Goal: Task Accomplishment & Management: Use online tool/utility

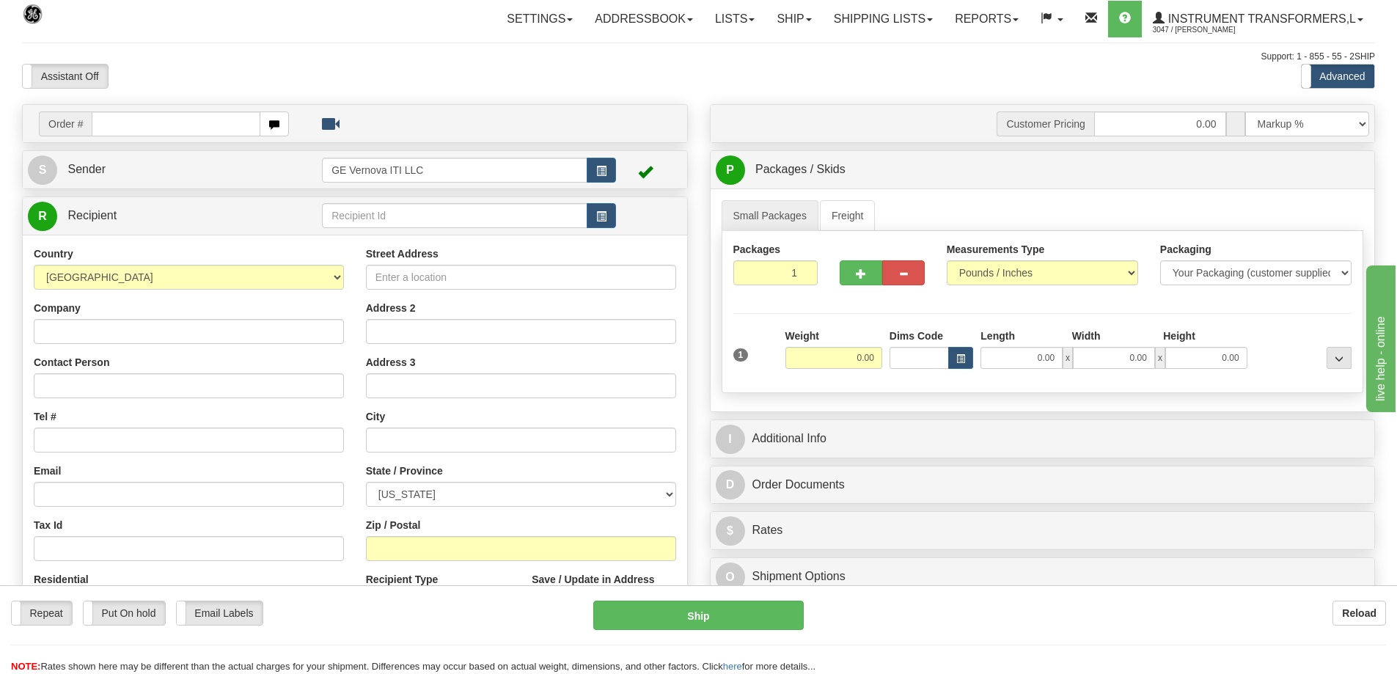
click at [134, 123] on input "text" at bounding box center [176, 123] width 169 height 25
type input "86703734"
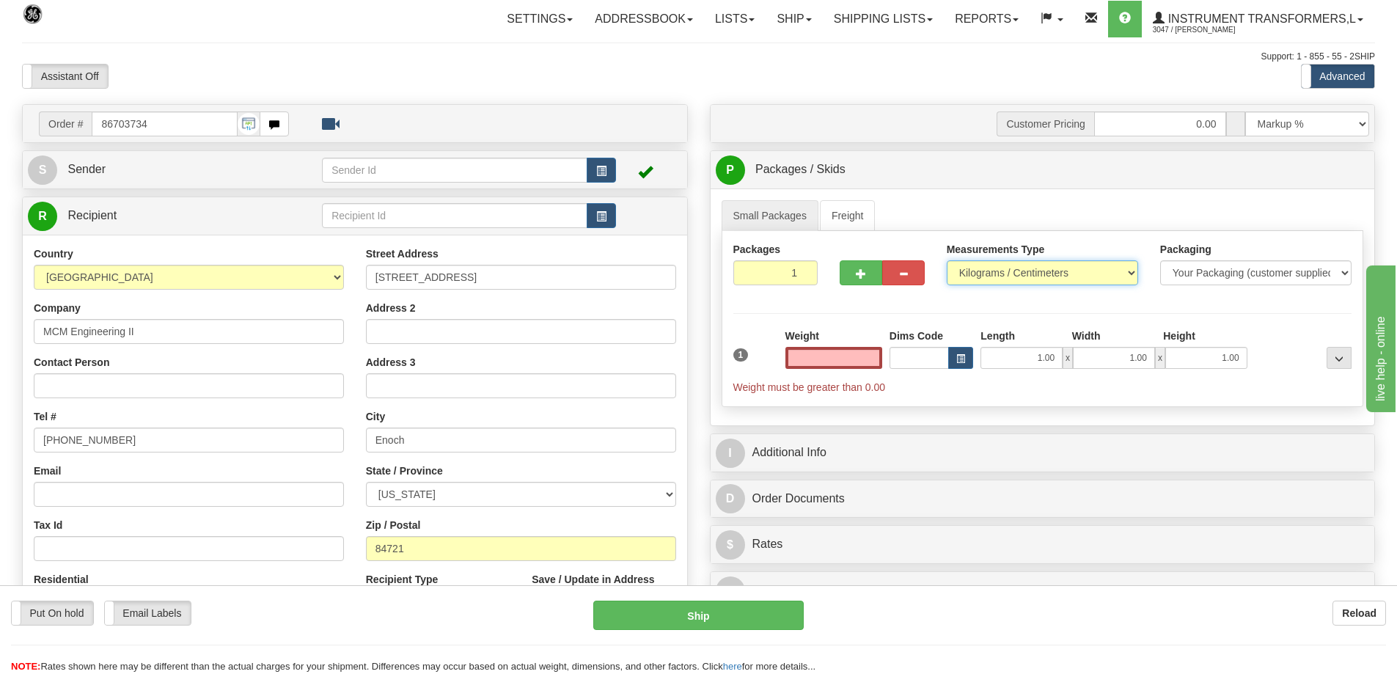
type input "0.00"
click at [968, 276] on select "Pounds / Inches Kilograms / Centimeters" at bounding box center [1041, 272] width 191 height 25
select select "0"
click at [946, 260] on select "Pounds / Inches Kilograms / Centimeters" at bounding box center [1041, 272] width 191 height 25
click at [842, 356] on input "0.00" at bounding box center [833, 358] width 97 height 22
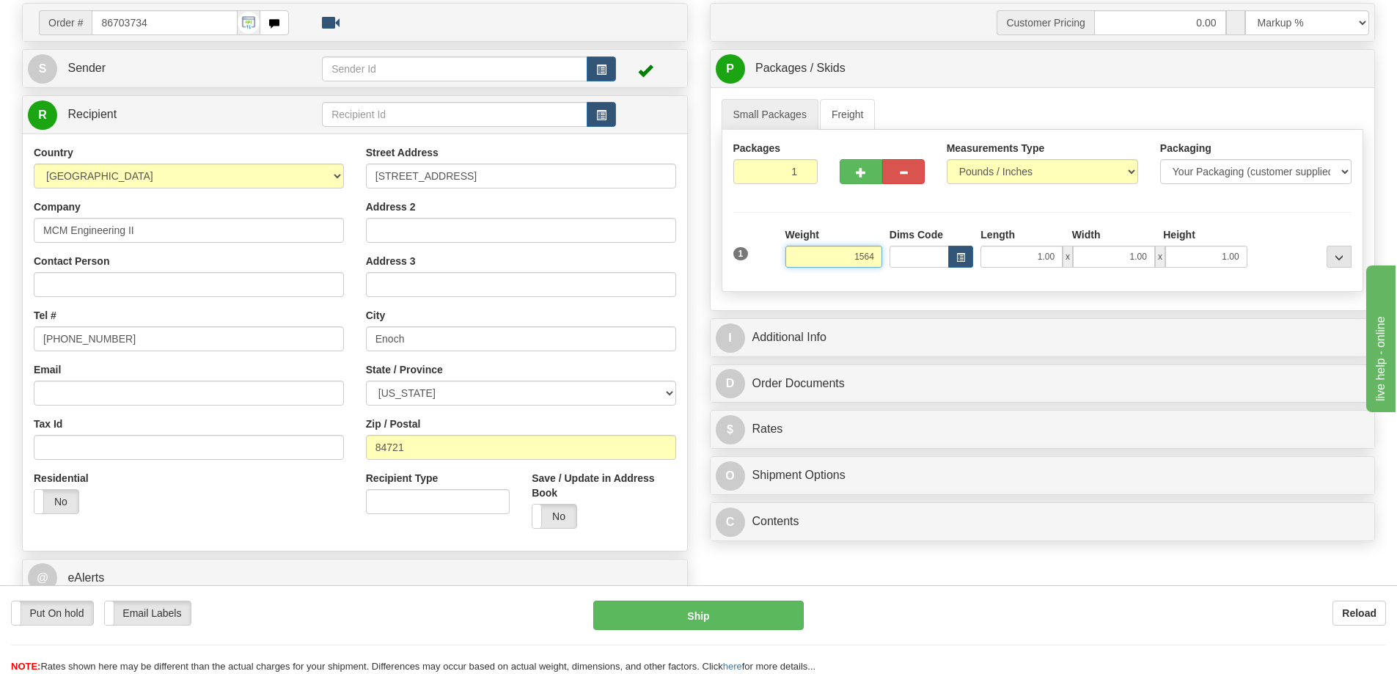
scroll to position [147, 0]
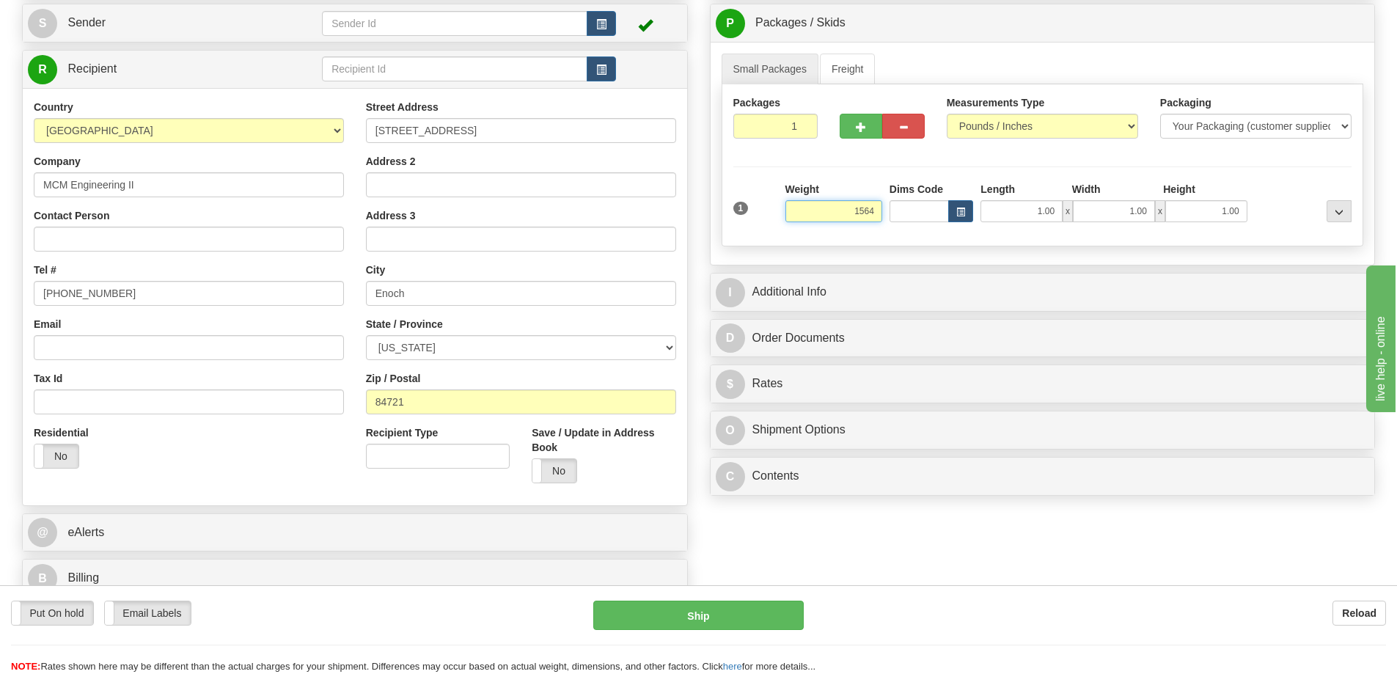
click button "Delete" at bounding box center [0, 0] width 0 height 0
type input "1564.00"
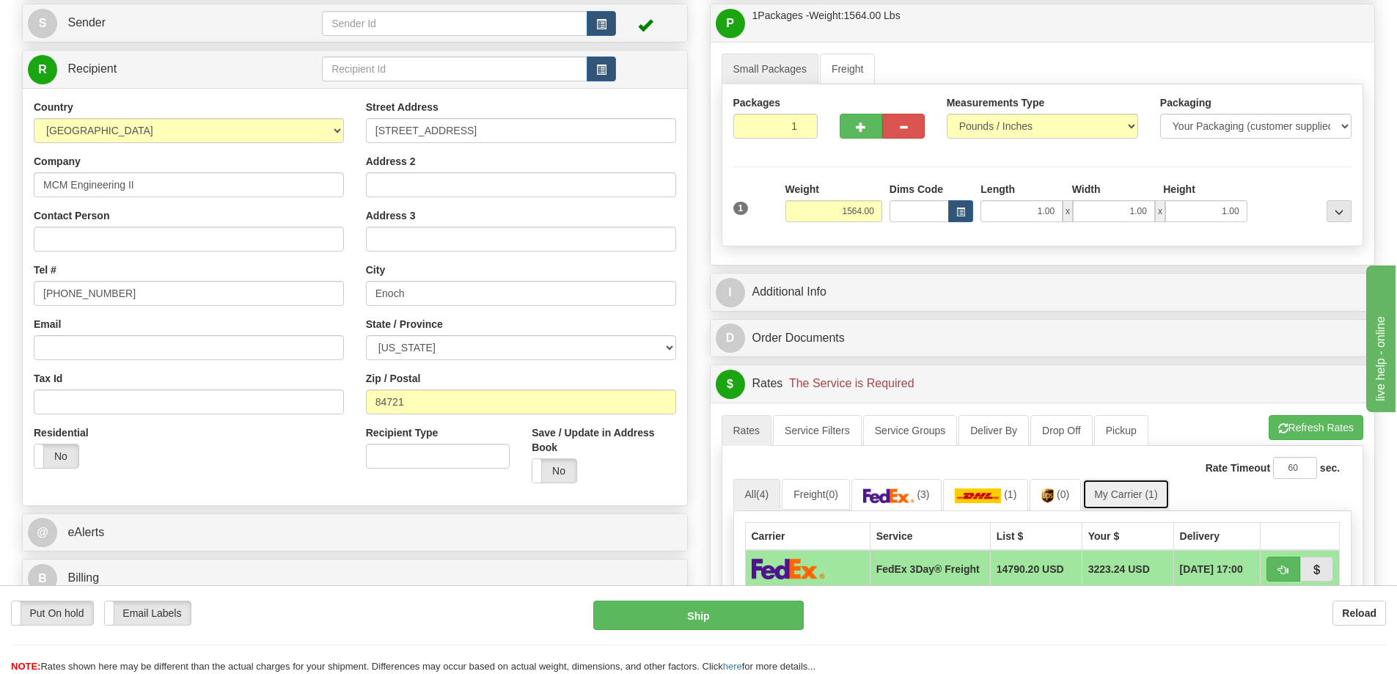
click at [1152, 496] on span "(1)" at bounding box center [1150, 494] width 12 height 12
click at [1137, 486] on link "My Carrier (1)" at bounding box center [1125, 494] width 87 height 31
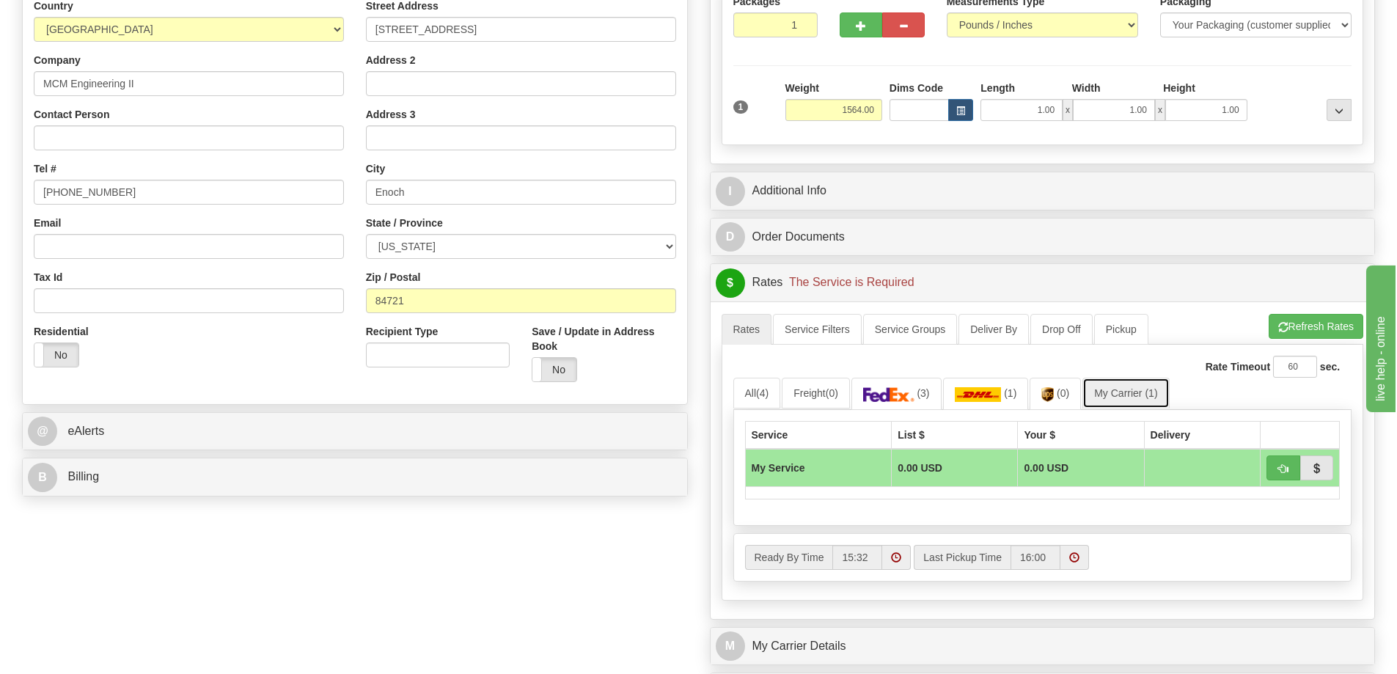
scroll to position [440, 0]
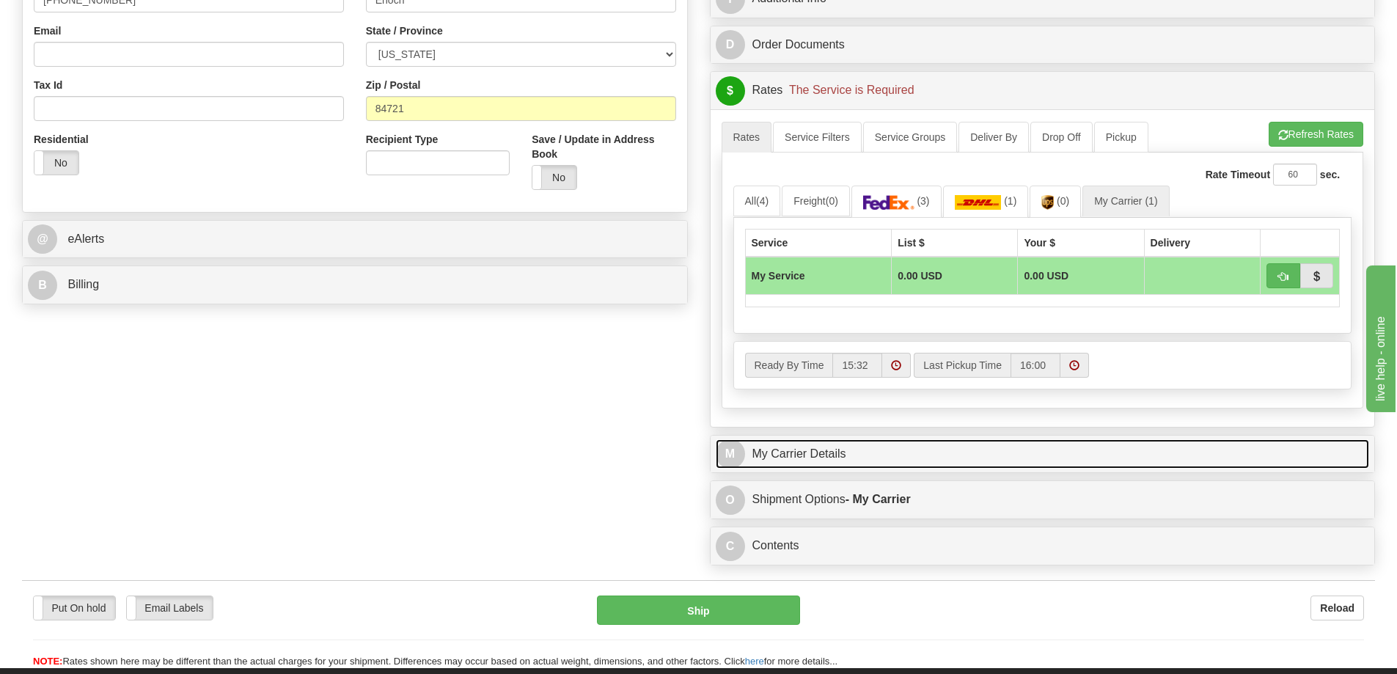
click at [823, 446] on link "M My Carrier Details" at bounding box center [1043, 454] width 654 height 30
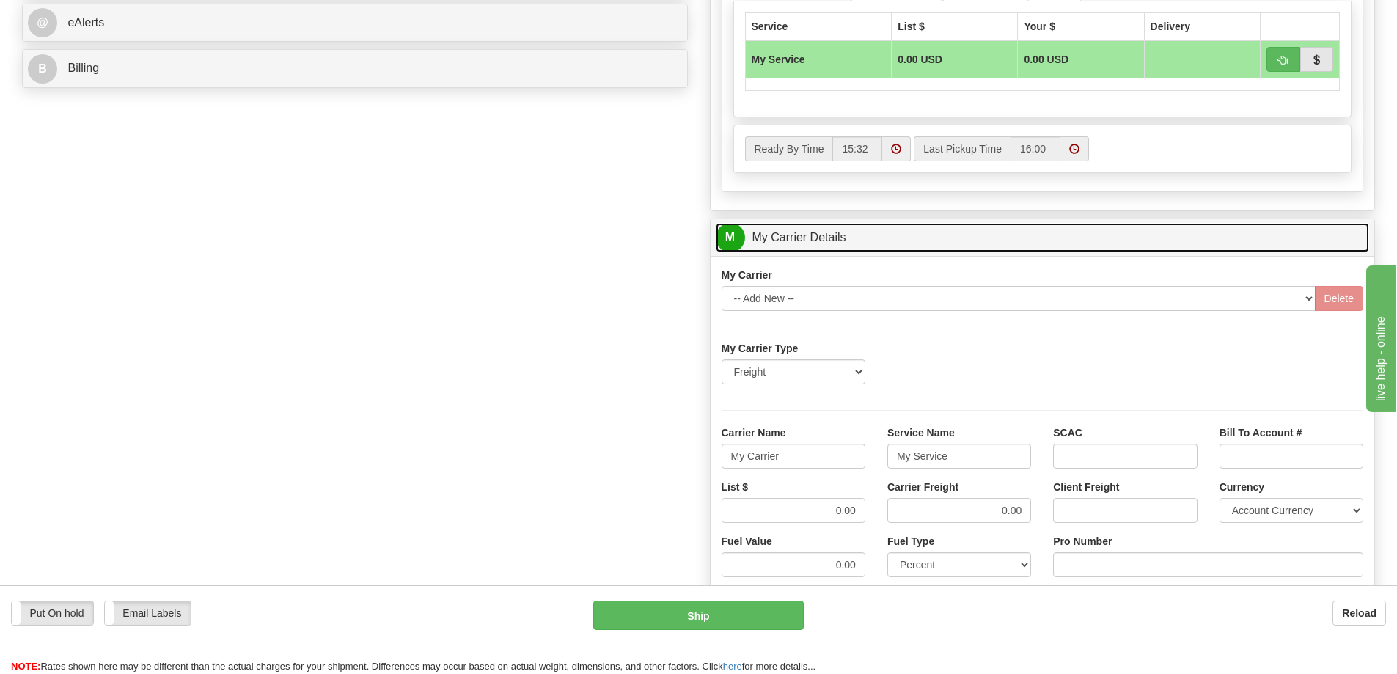
scroll to position [660, 0]
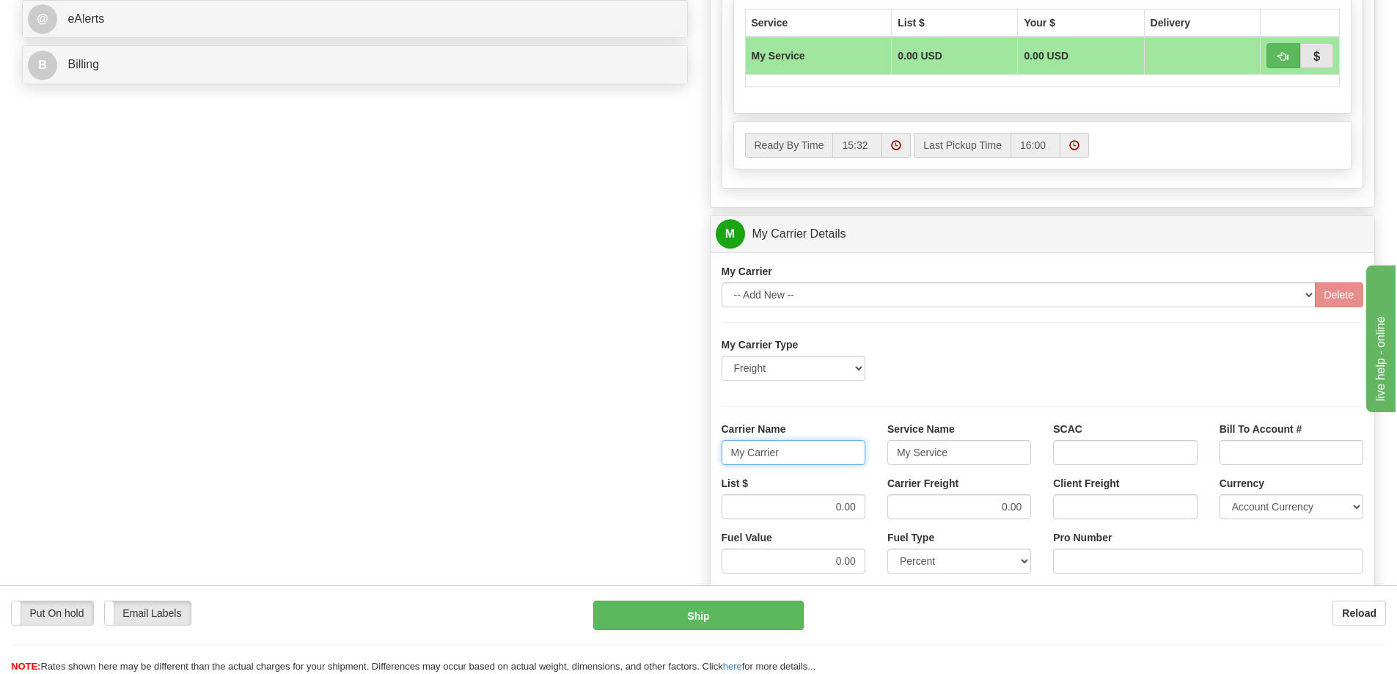
drag, startPoint x: 792, startPoint y: 442, endPoint x: 723, endPoint y: 455, distance: 70.9
click at [723, 455] on input "My Carrier" at bounding box center [793, 452] width 144 height 25
drag, startPoint x: 959, startPoint y: 459, endPoint x: 839, endPoint y: 444, distance: 120.5
click at [839, 444] on div "Carrier Name Service Name My Service SCAC Bill To Account #" at bounding box center [1042, 449] width 664 height 54
drag, startPoint x: 823, startPoint y: 499, endPoint x: 872, endPoint y: 501, distance: 48.5
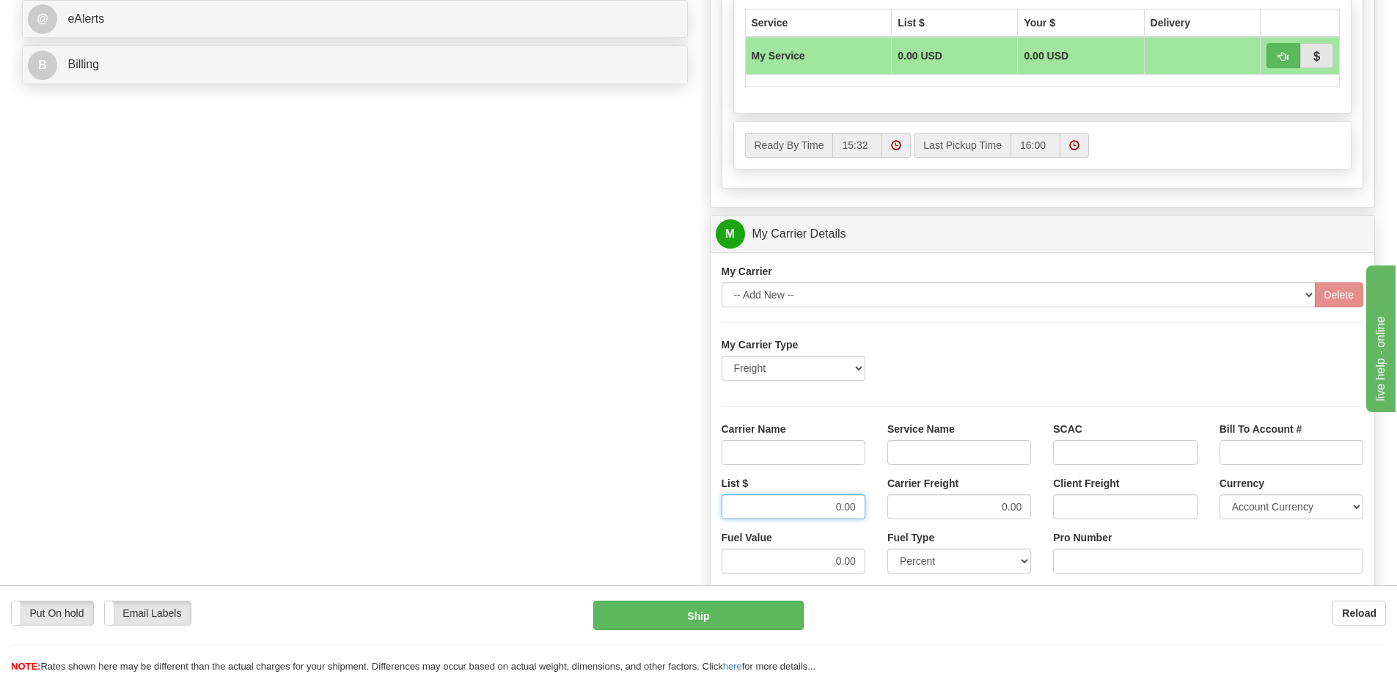
click at [872, 501] on div "List $ 0.00" at bounding box center [793, 503] width 166 height 54
drag, startPoint x: 988, startPoint y: 507, endPoint x: 1053, endPoint y: 506, distance: 64.5
click at [1053, 506] on div "List $ Carrier Freight 0.00 Client Freight Currency Account Currency ARN AWG AU…" at bounding box center [1042, 503] width 664 height 54
click at [814, 461] on input "Carrier Name" at bounding box center [793, 452] width 144 height 25
type input "AVR"
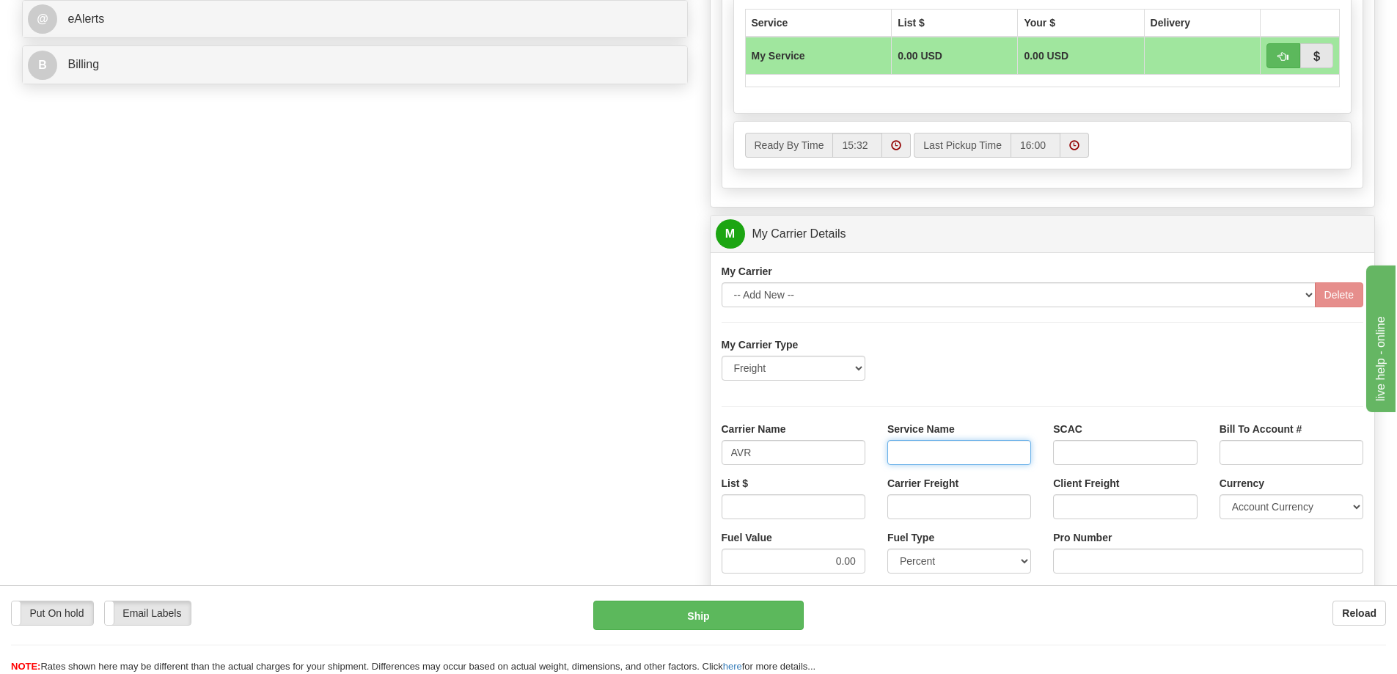
click at [939, 454] on input "Service Name" at bounding box center [959, 452] width 144 height 25
type input "LTL"
click at [850, 499] on input "List $" at bounding box center [793, 506] width 144 height 25
click at [794, 499] on input "List $" at bounding box center [793, 506] width 144 height 25
type input "900"
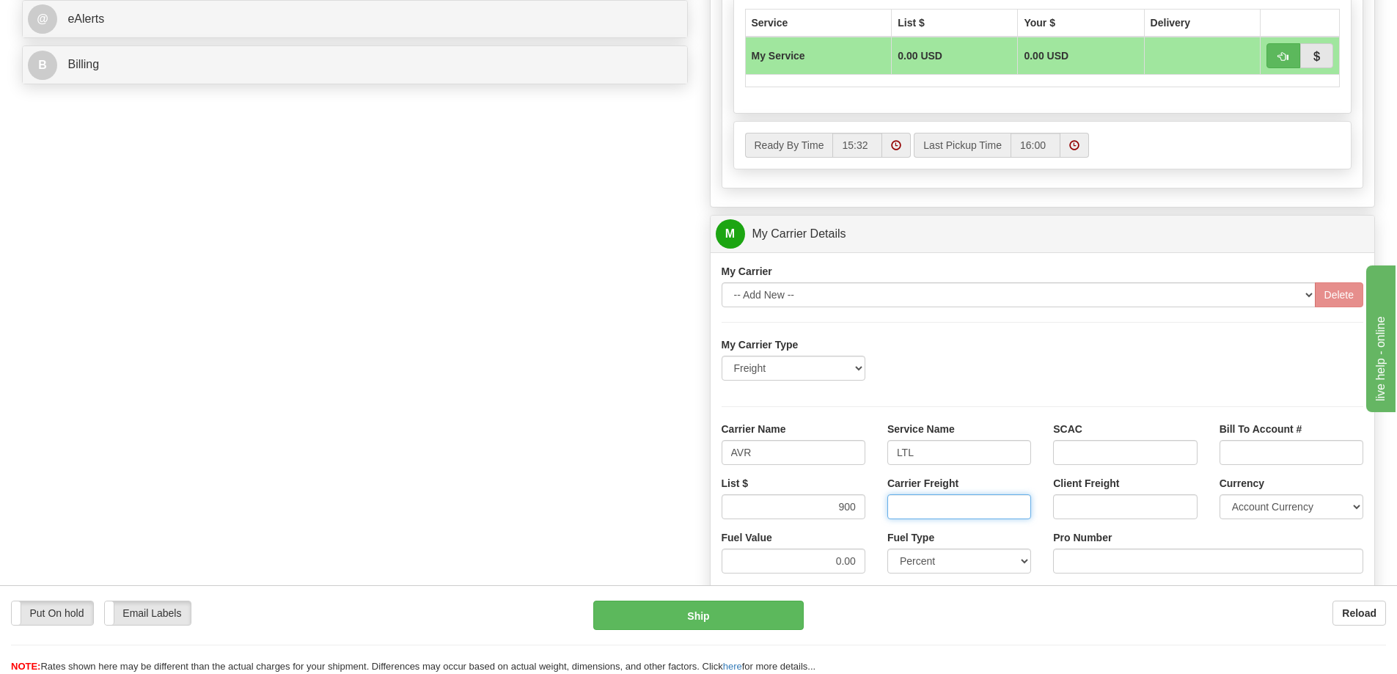
click at [969, 512] on input "Carrier Freight" at bounding box center [959, 506] width 144 height 25
type input "900"
click at [1092, 563] on input "Pro Number" at bounding box center [1208, 560] width 310 height 25
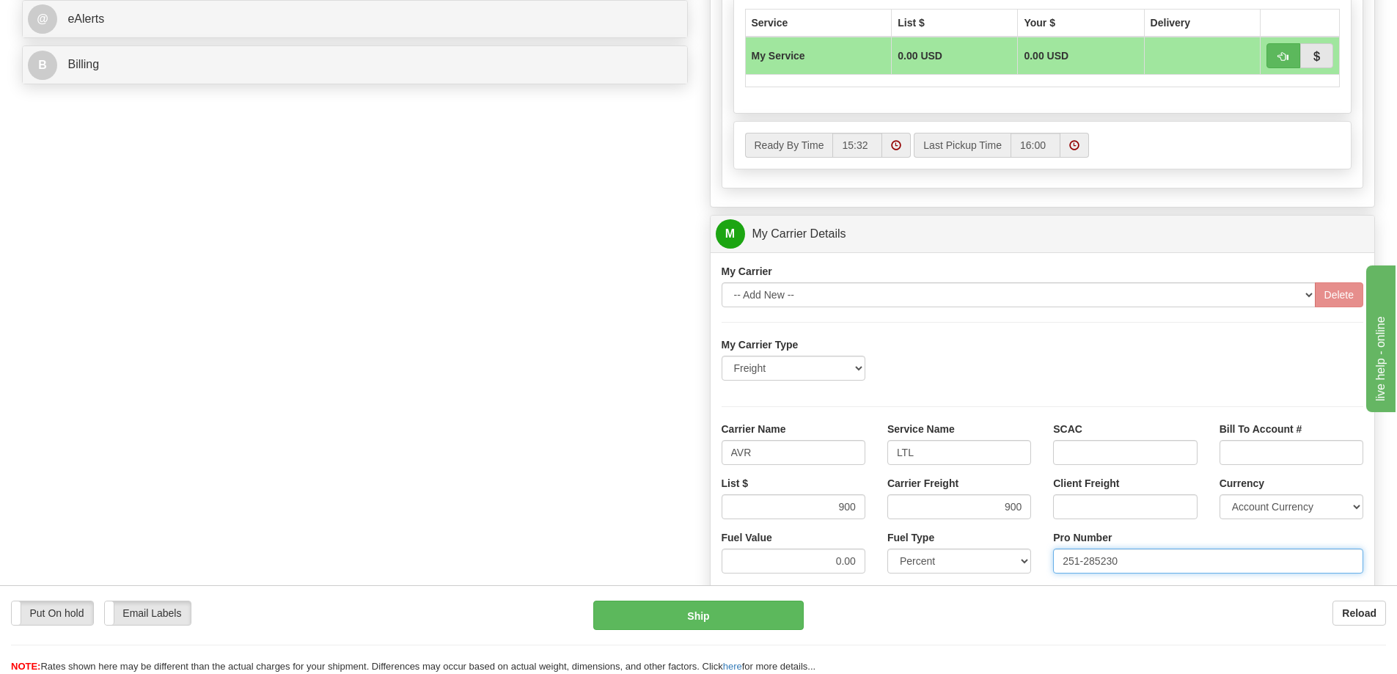
type input "251-285230"
click button "Delete" at bounding box center [0, 0] width 0 height 0
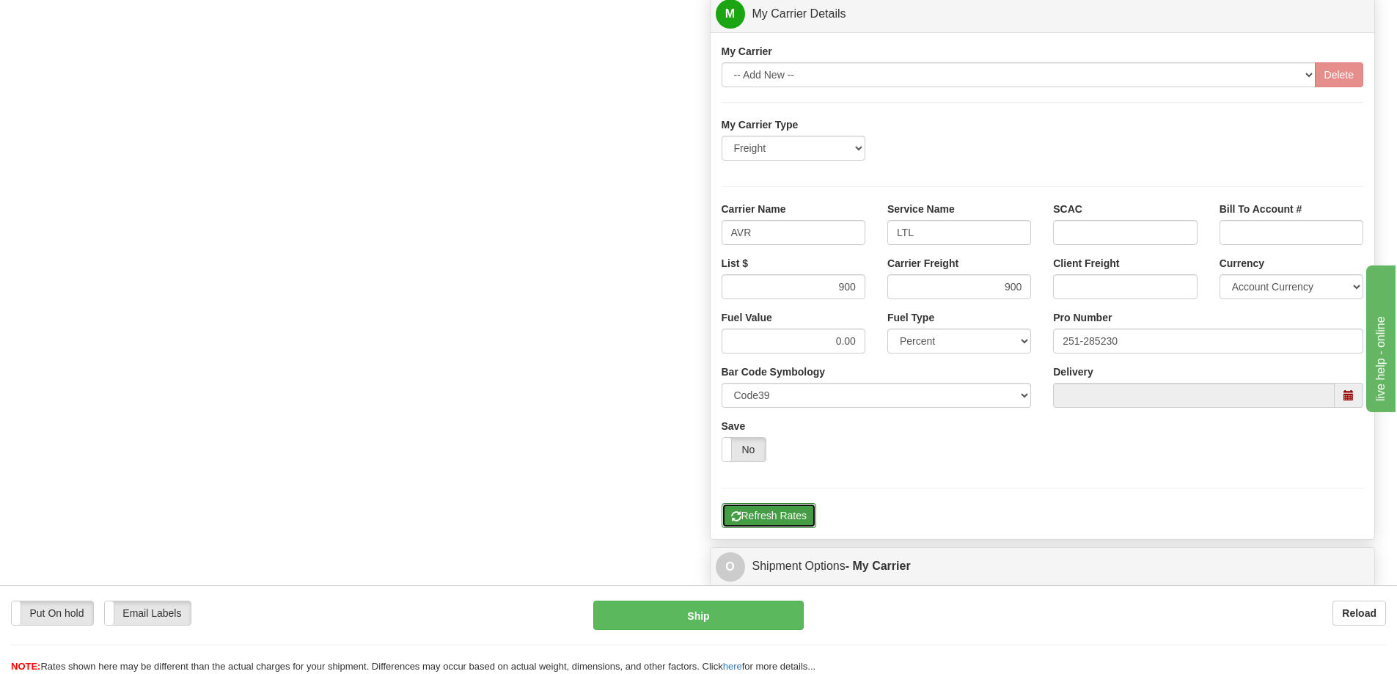
click at [787, 519] on button "Refresh Rates" at bounding box center [768, 515] width 95 height 25
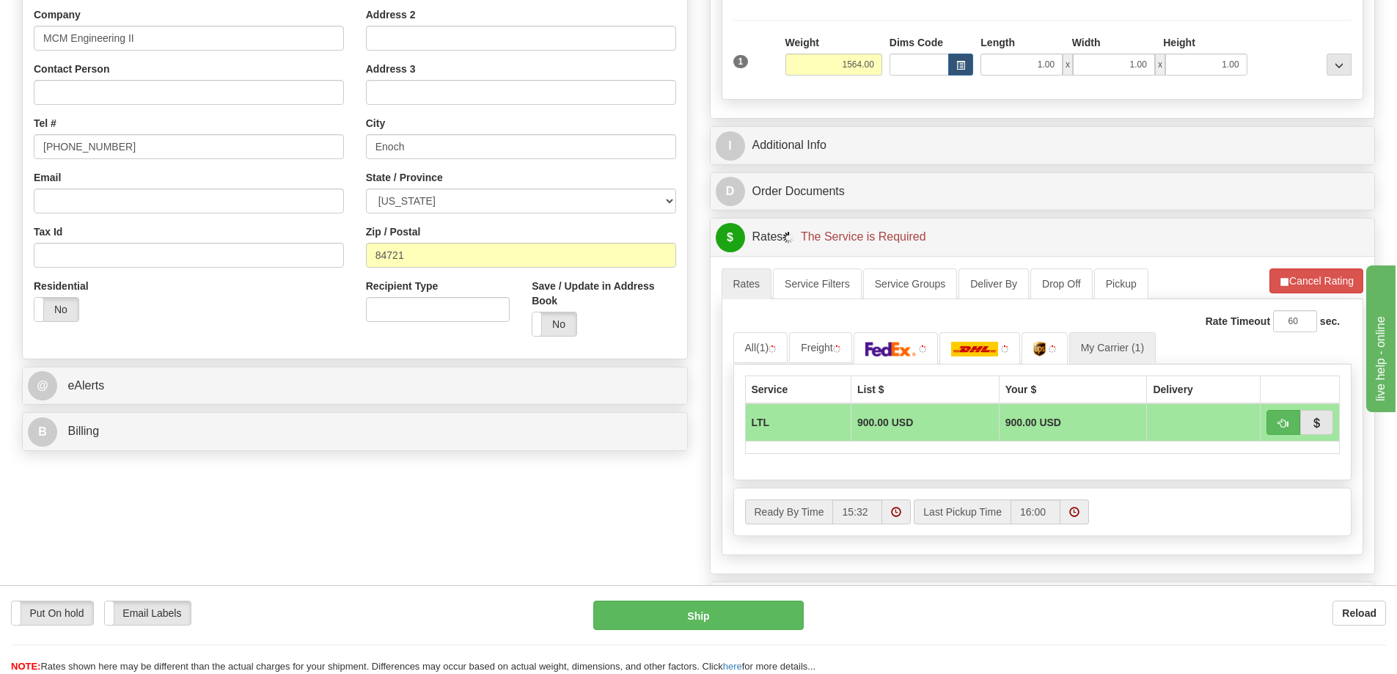
scroll to position [256, 0]
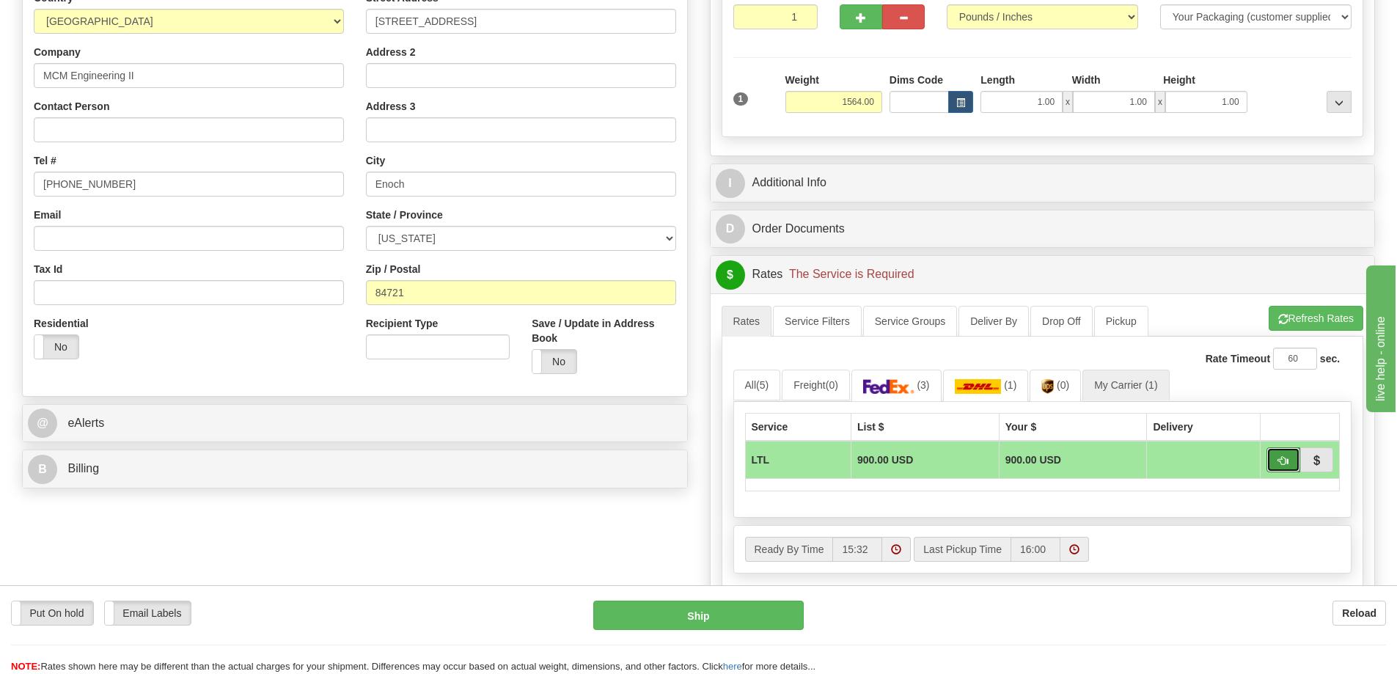
click at [1280, 461] on span "button" at bounding box center [1283, 461] width 10 height 10
type input "00"
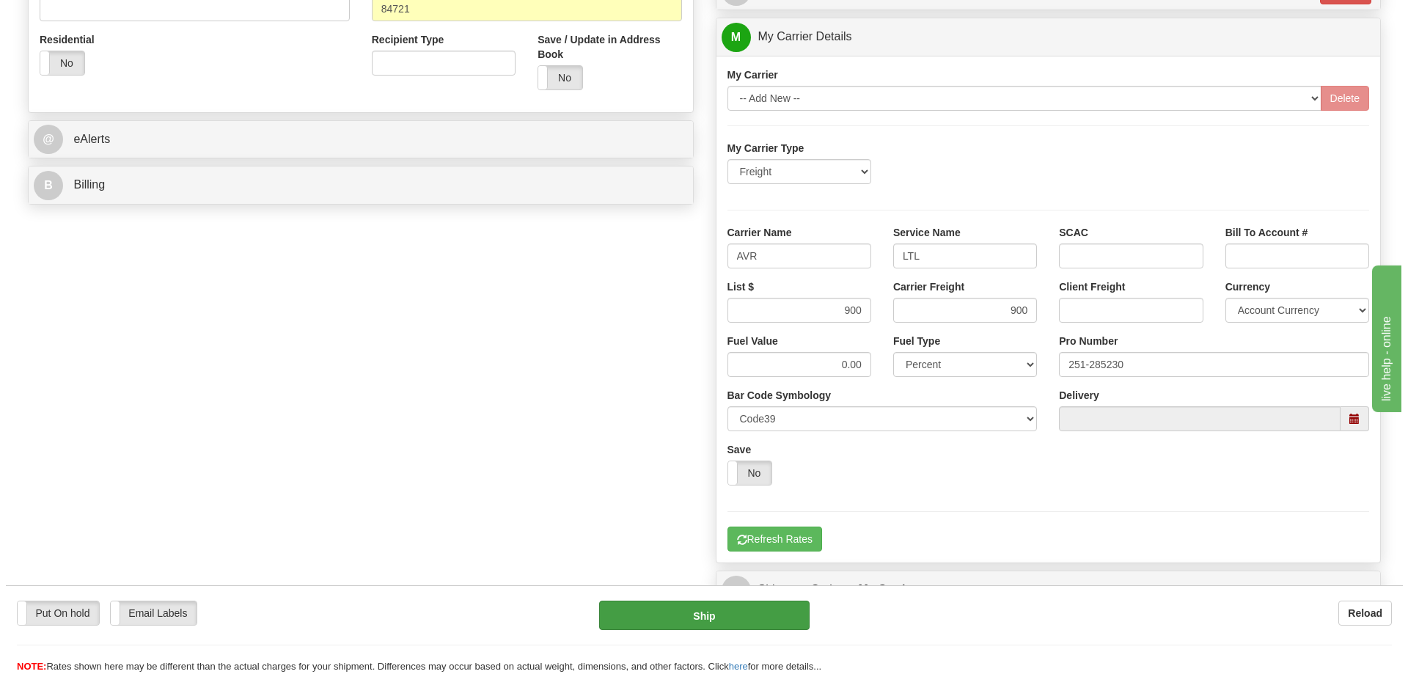
scroll to position [549, 0]
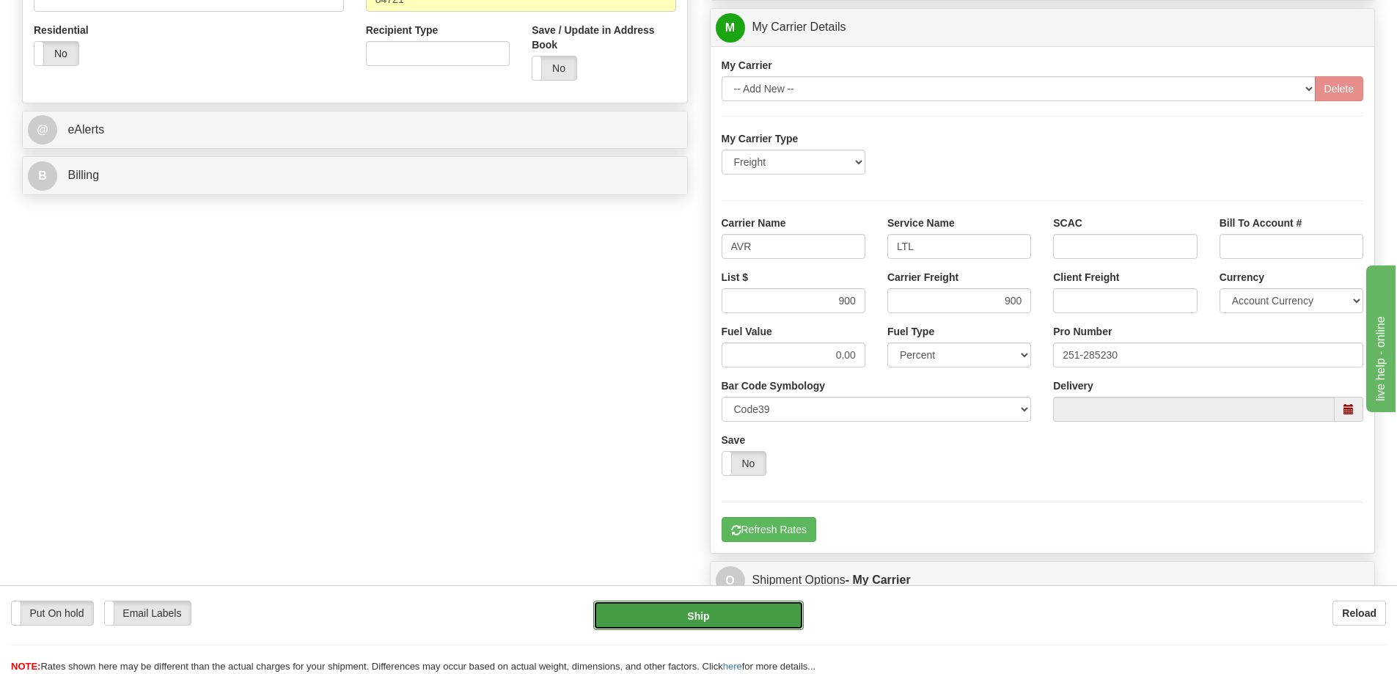
click at [699, 607] on button "Ship" at bounding box center [698, 614] width 210 height 29
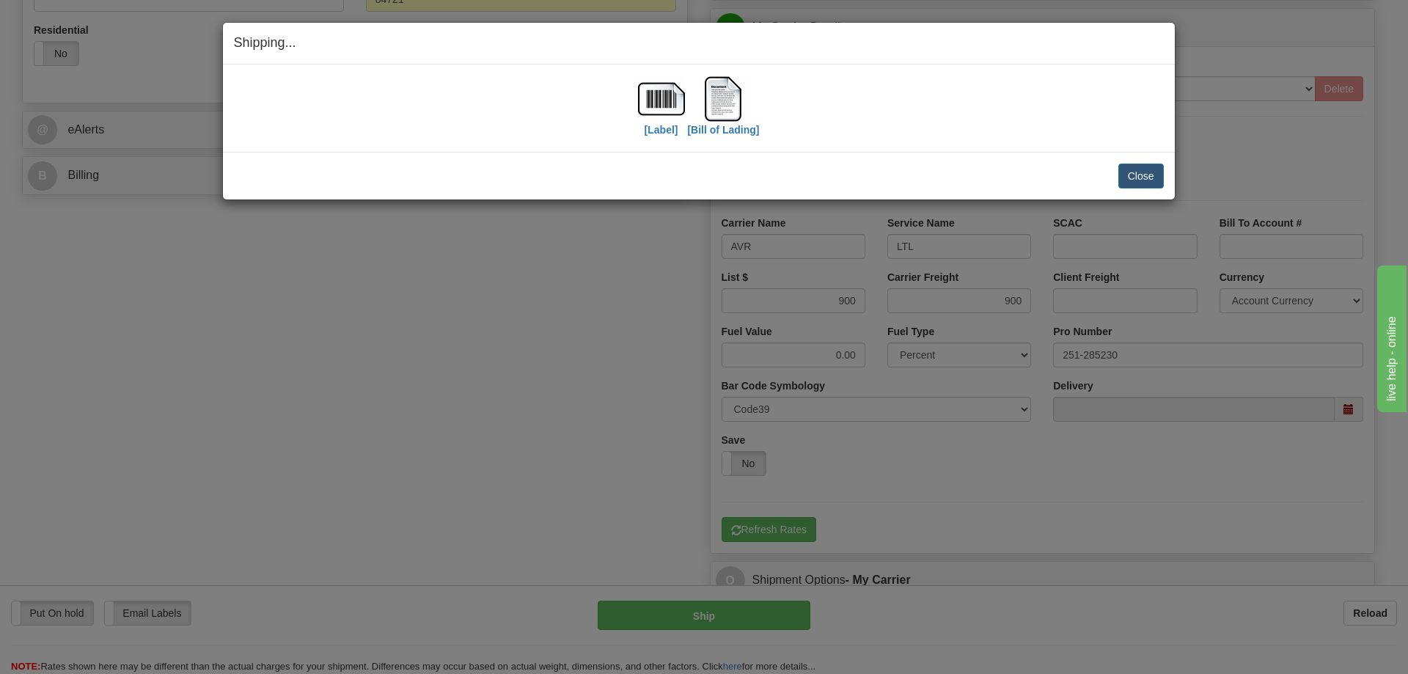
click at [1145, 158] on div "Close Cancel Cancel Shipment and Quit Pickup Quit Pickup ONLY" at bounding box center [699, 176] width 952 height 48
click at [1136, 177] on button "Close" at bounding box center [1140, 175] width 45 height 25
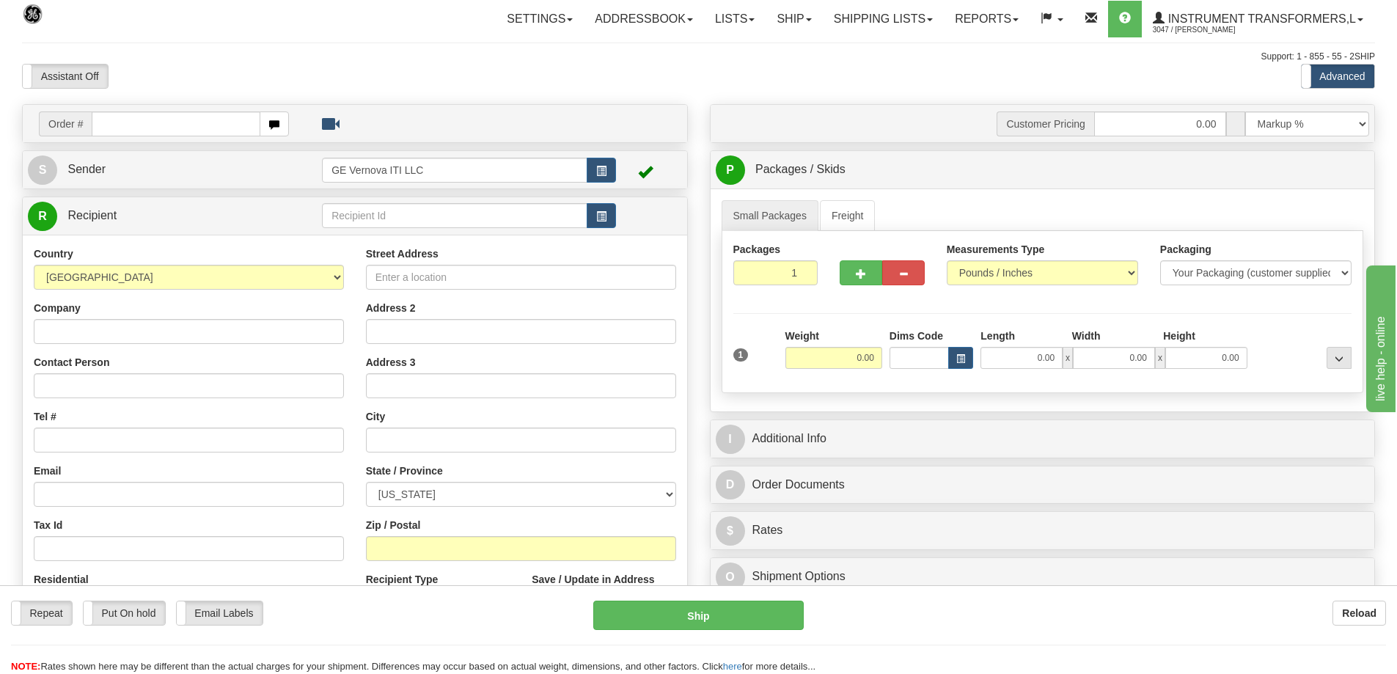
click at [112, 115] on input "text" at bounding box center [176, 123] width 169 height 25
type input "86703419"
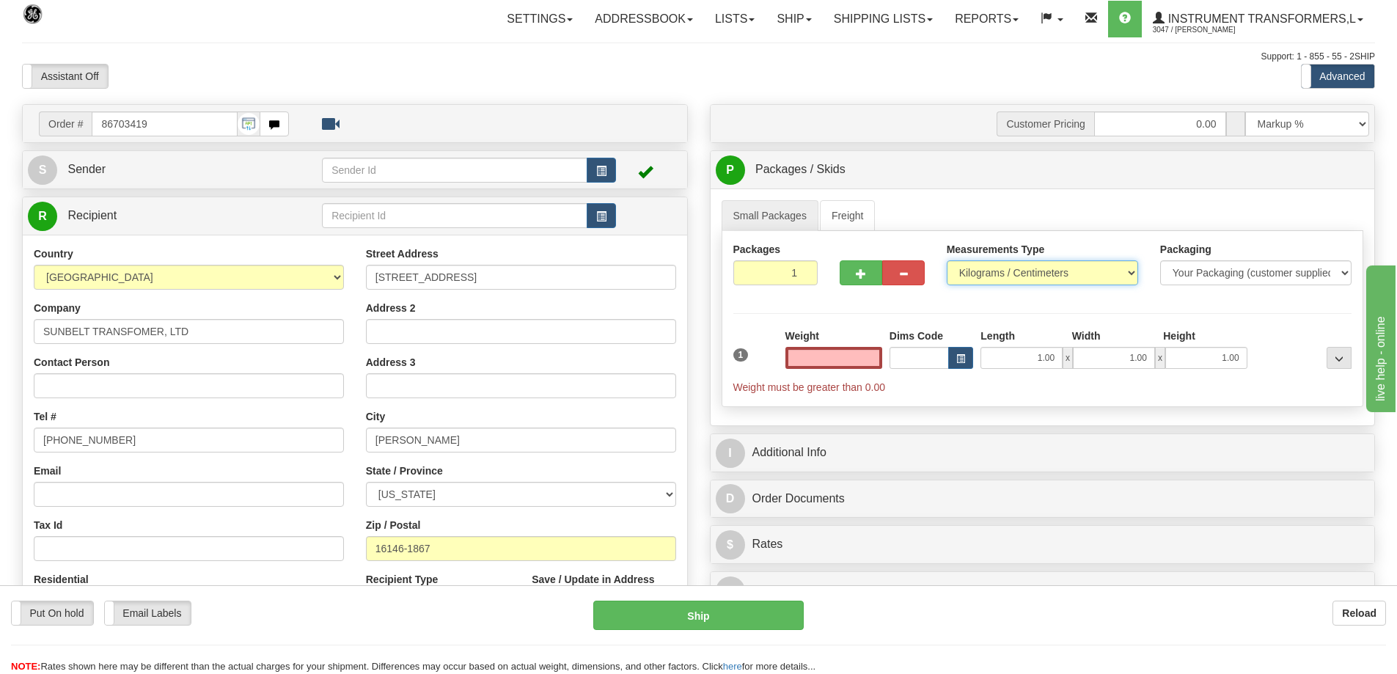
type input "0.00"
drag, startPoint x: 1006, startPoint y: 264, endPoint x: 1006, endPoint y: 275, distance: 11.0
click at [1006, 264] on select "Pounds / Inches Kilograms / Centimeters" at bounding box center [1041, 272] width 191 height 25
select select "0"
click at [946, 260] on select "Pounds / Inches Kilograms / Centimeters" at bounding box center [1041, 272] width 191 height 25
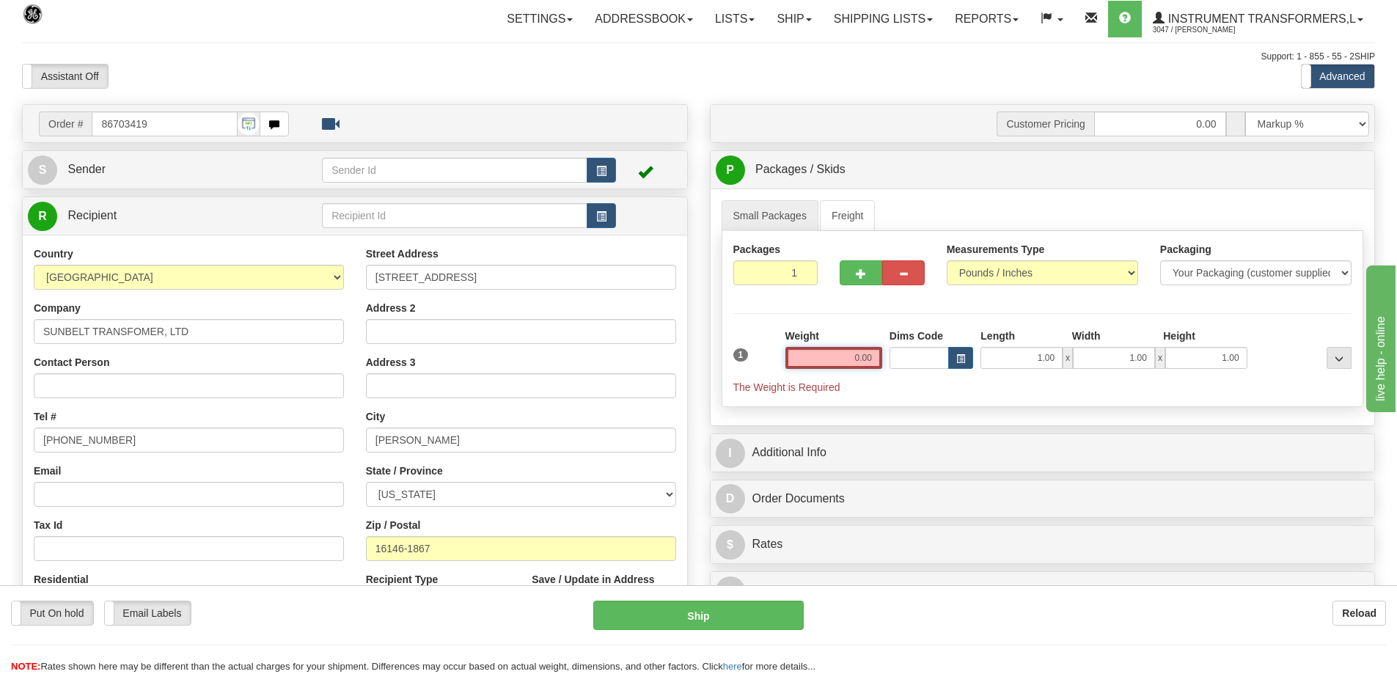
click at [834, 354] on input "0.00" at bounding box center [833, 358] width 97 height 22
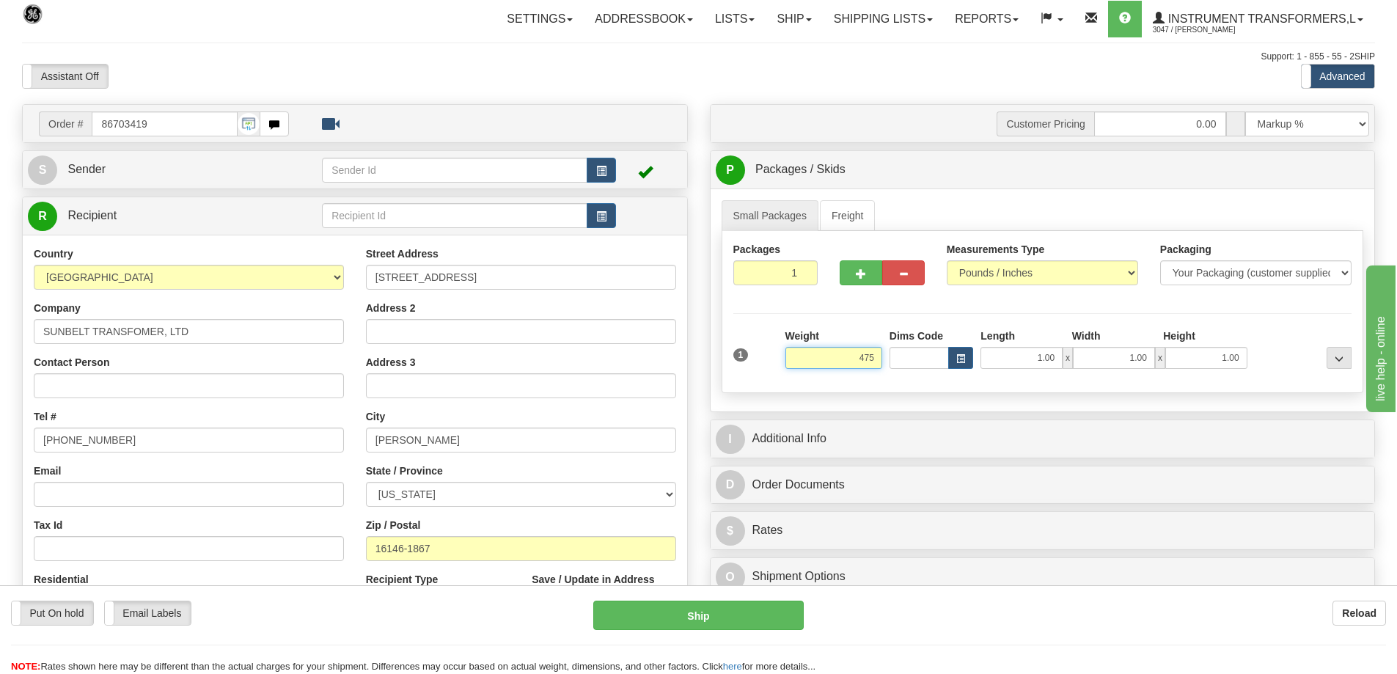
click button "Delete" at bounding box center [0, 0] width 0 height 0
type input "475.00"
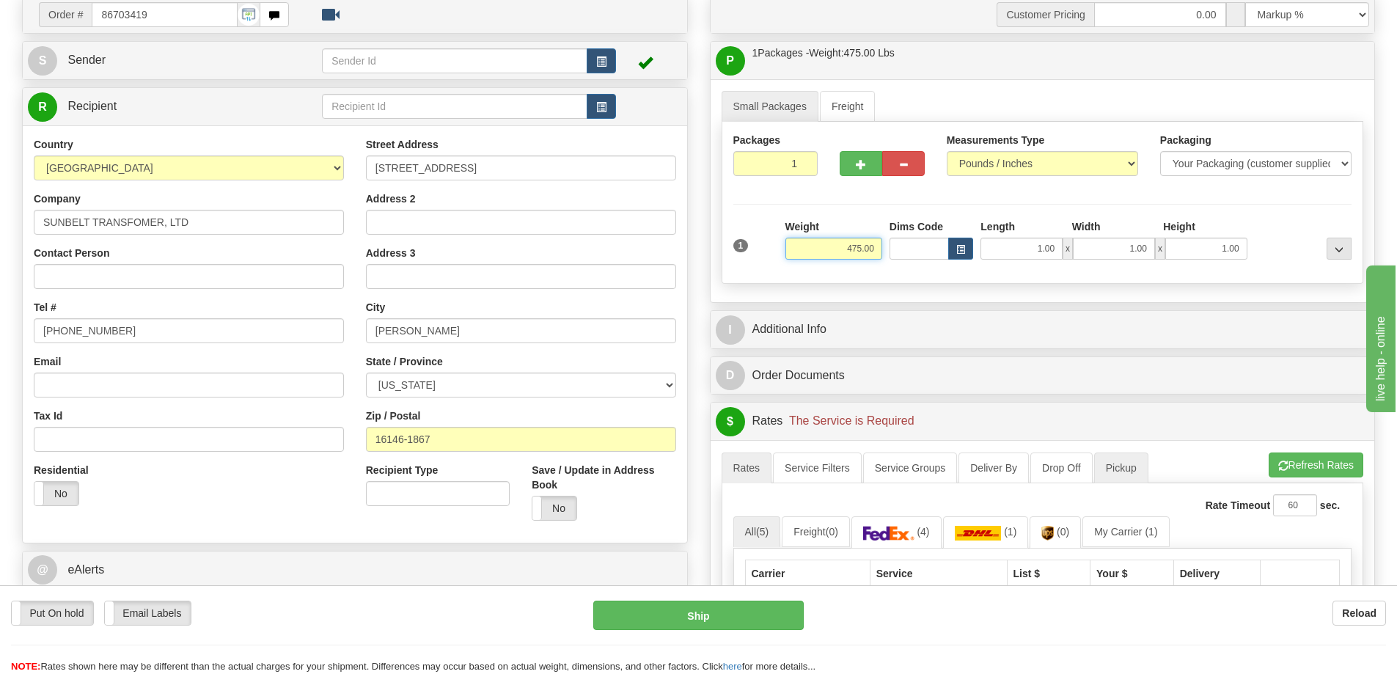
scroll to position [73, 0]
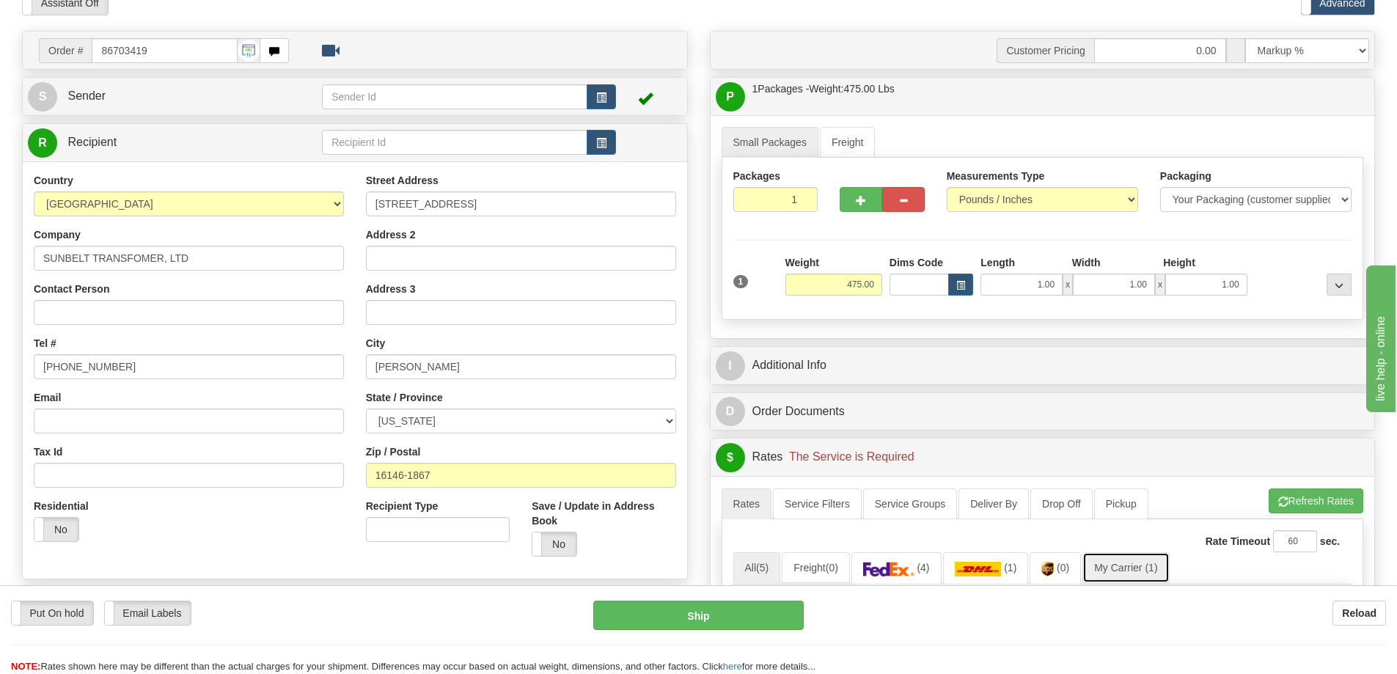
click at [1133, 574] on link "My Carrier (1)" at bounding box center [1125, 567] width 87 height 31
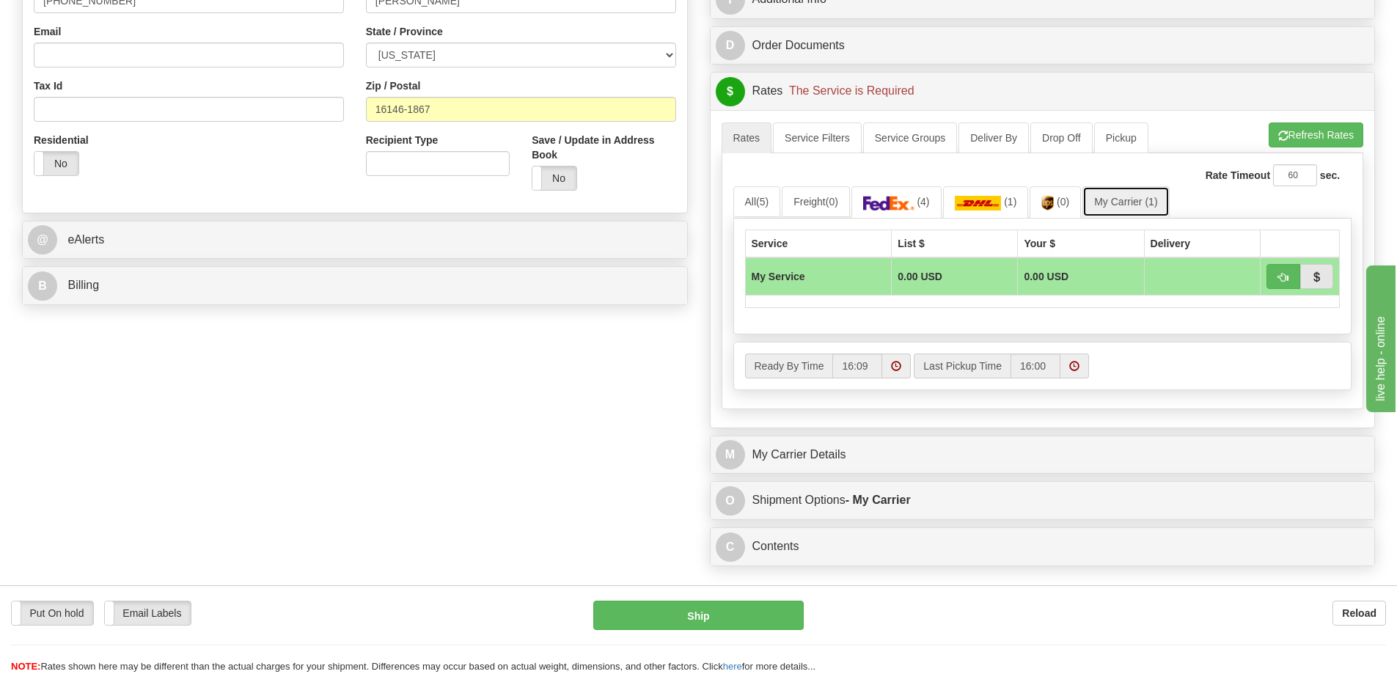
scroll to position [440, 0]
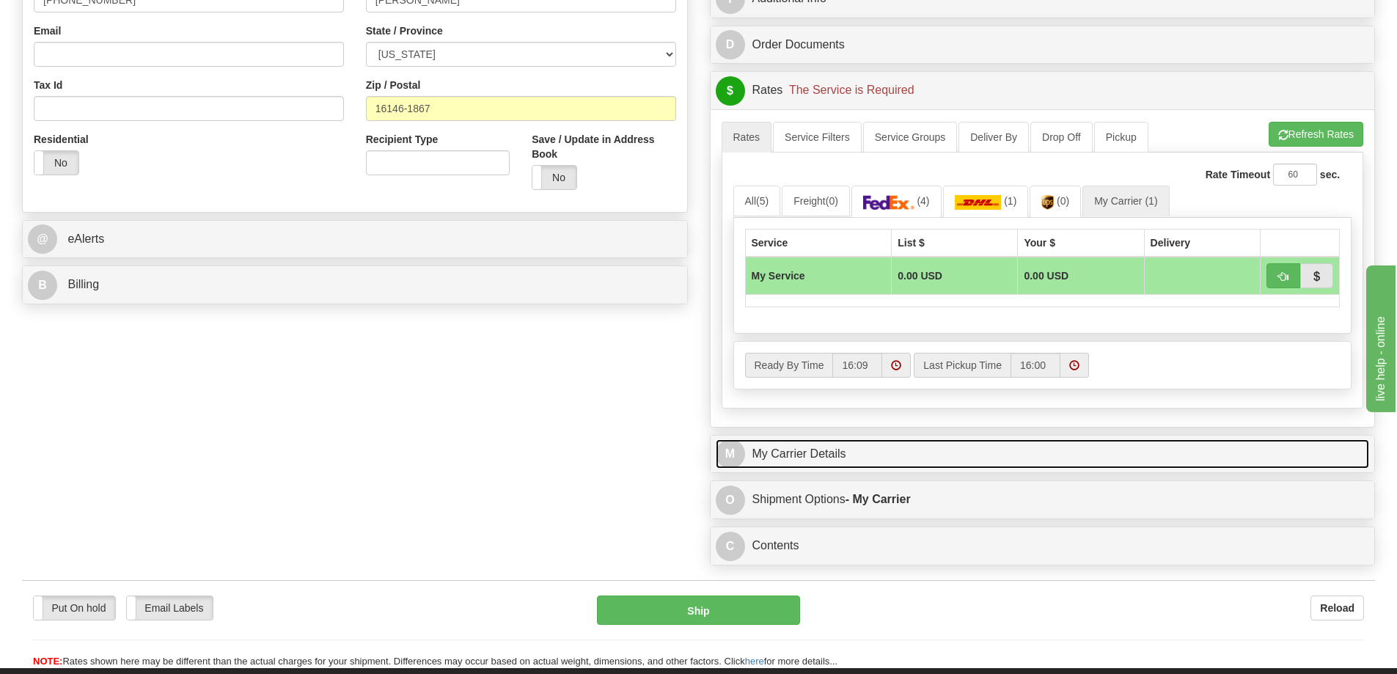
click at [837, 446] on link "M My Carrier Details" at bounding box center [1043, 454] width 654 height 30
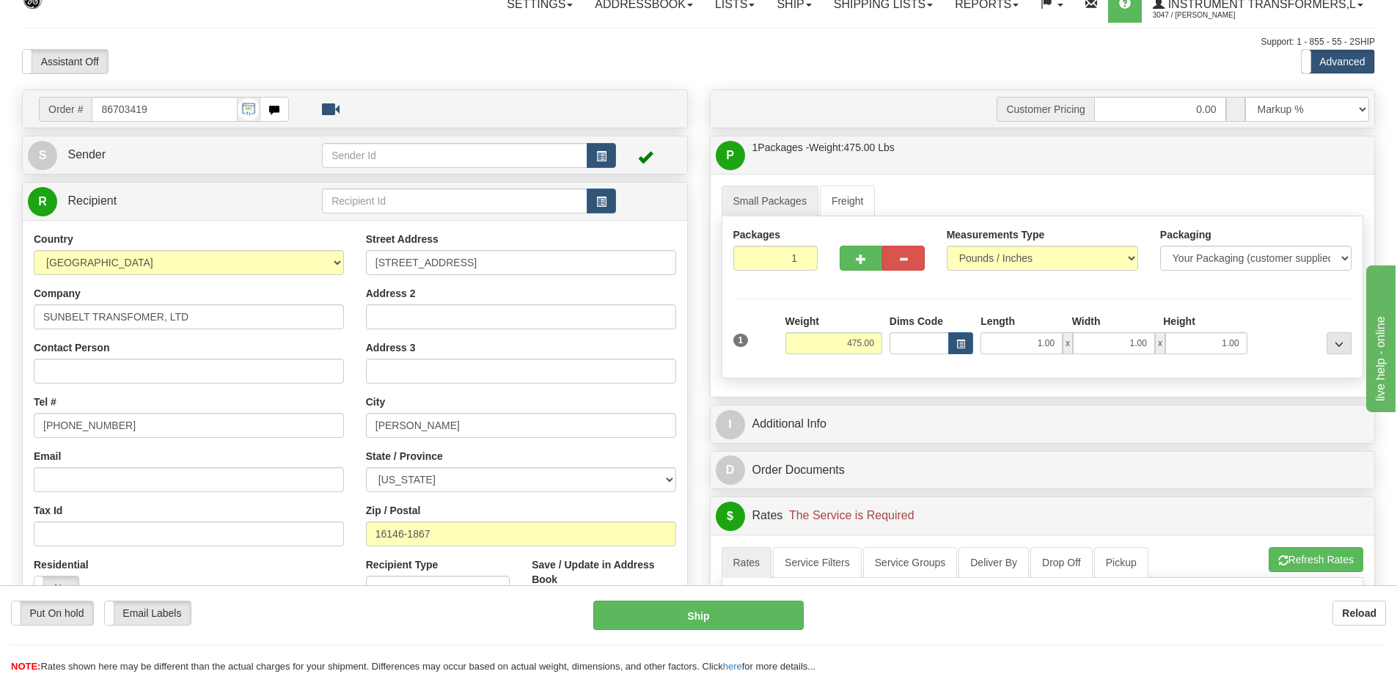
scroll to position [0, 0]
